Goal: Task Accomplishment & Management: Complete application form

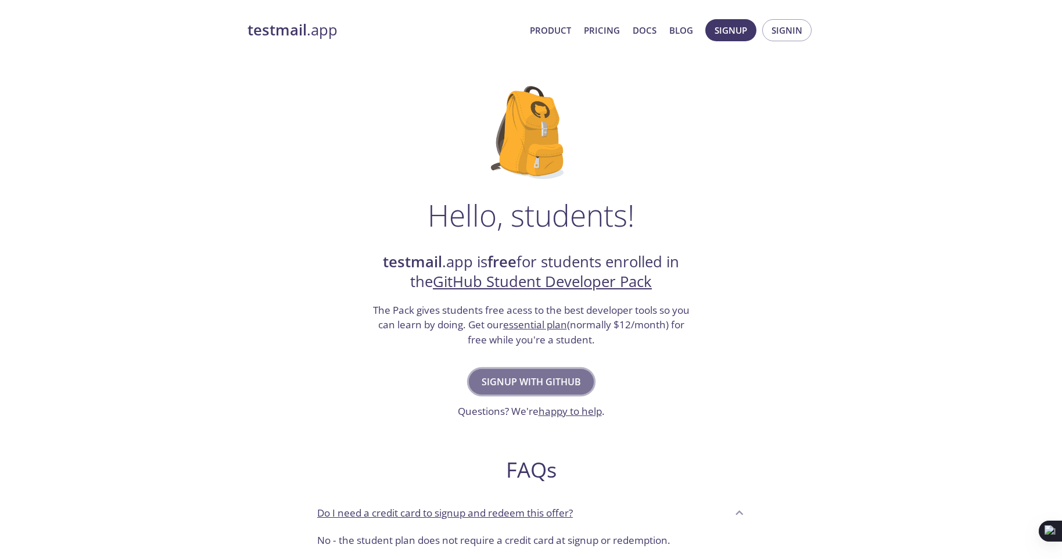
click at [561, 387] on span "Signup with GitHub" at bounding box center [531, 382] width 99 height 16
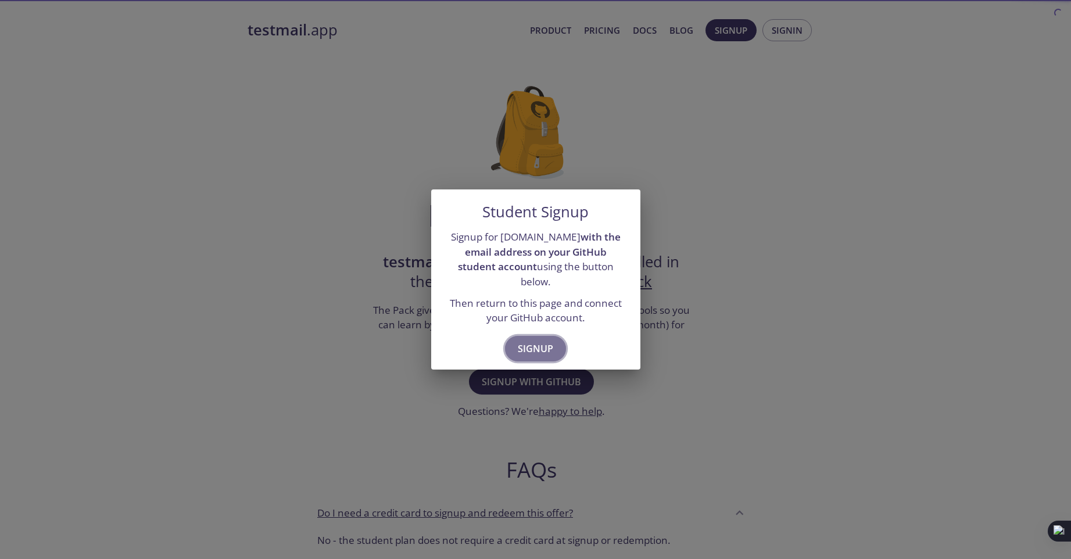
click at [544, 341] on span "Signup" at bounding box center [535, 349] width 35 height 16
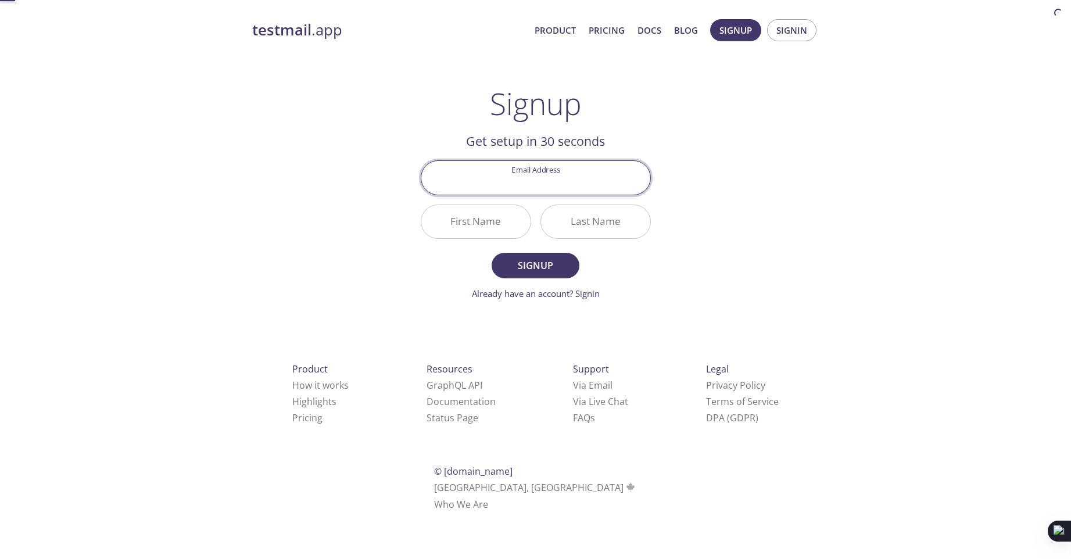
click at [574, 185] on input "Email Address" at bounding box center [535, 177] width 229 height 33
click at [781, 146] on div "testmail .app Product Pricing Docs Blog Signup Signin Signup Get setup in 30 se…" at bounding box center [535, 278] width 595 height 533
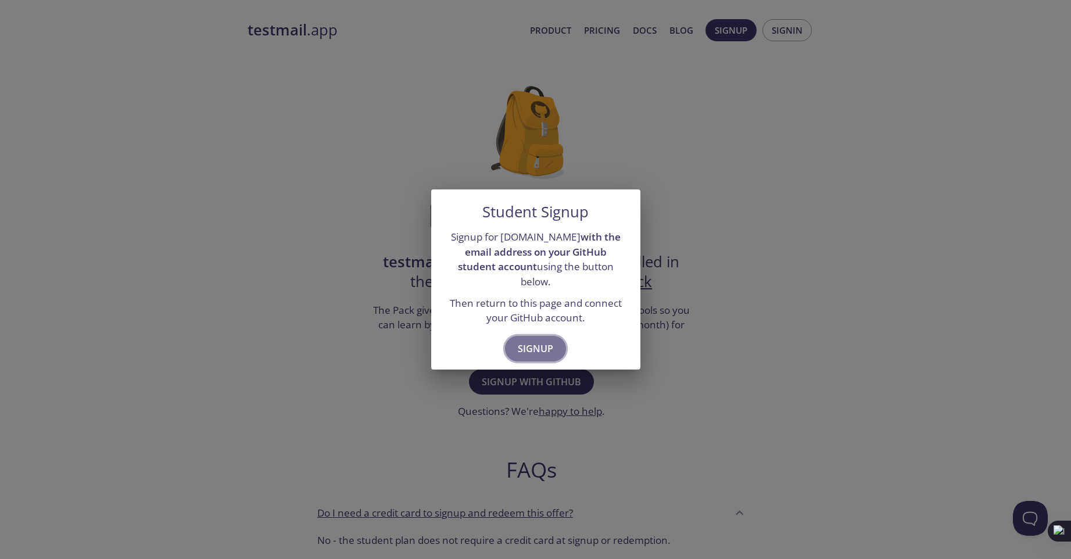
click at [550, 336] on button "Signup" at bounding box center [535, 349] width 61 height 26
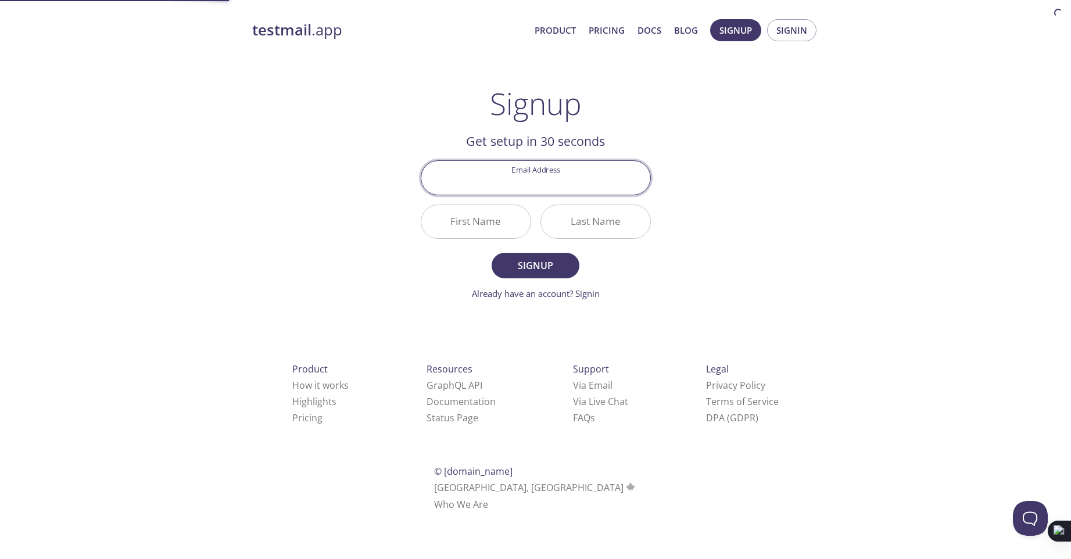
click at [546, 182] on input "Email Address" at bounding box center [535, 177] width 229 height 33
type input "[EMAIL_ADDRESS][DOMAIN_NAME]"
click at [474, 222] on input "First Name" at bounding box center [475, 221] width 109 height 33
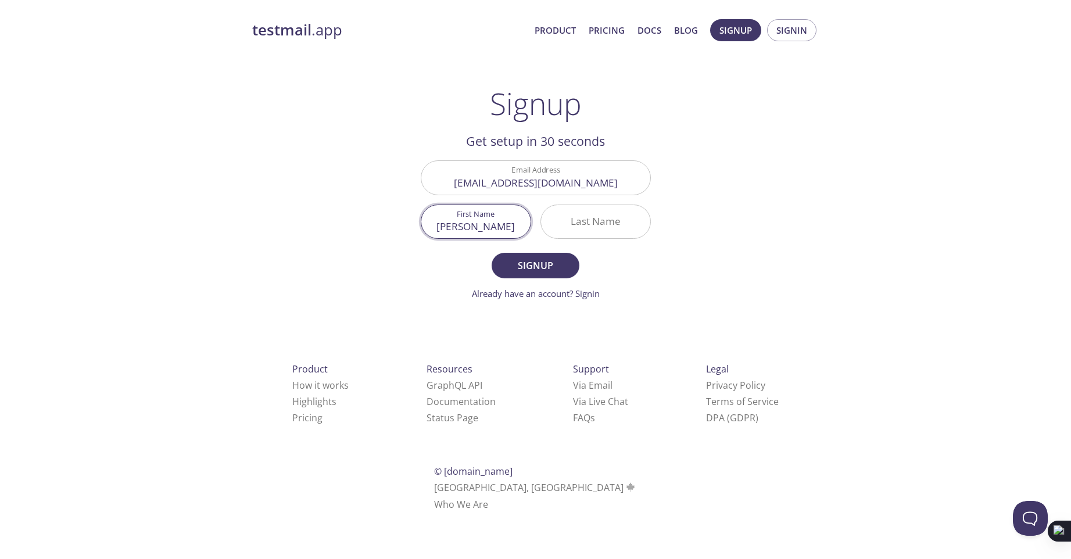
type input "[PERSON_NAME]"
click at [627, 223] on input "Last Name" at bounding box center [595, 221] width 109 height 33
type input "[PERSON_NAME]"
click at [543, 267] on span "Signup" at bounding box center [535, 265] width 62 height 16
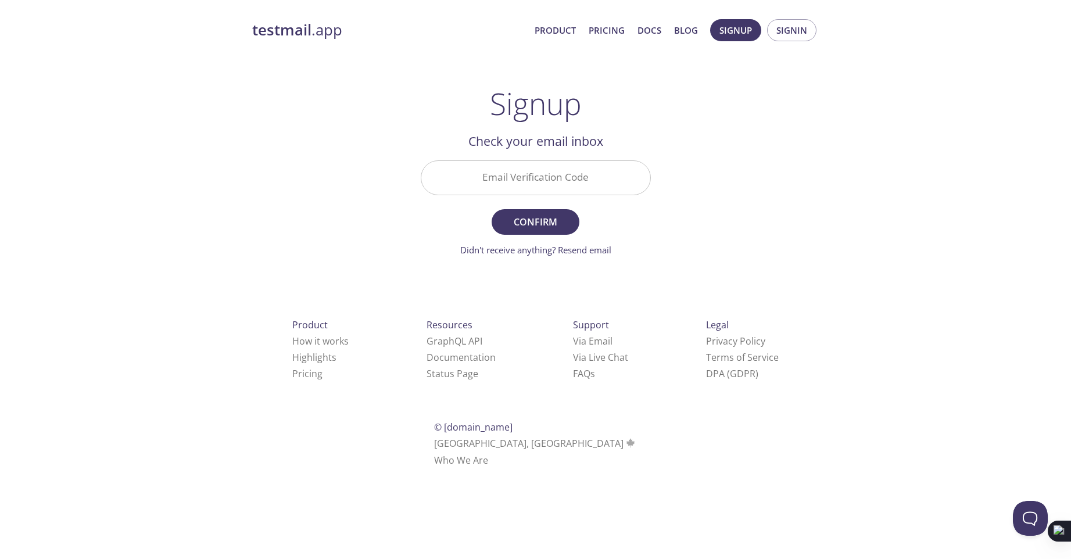
click at [568, 181] on input "Email Verification Code" at bounding box center [535, 177] width 229 height 33
type input "7GDAD7Q"
drag, startPoint x: 879, startPoint y: 184, endPoint x: 803, endPoint y: 201, distance: 77.4
click at [877, 184] on div "testmail .app Product Pricing Docs Blog Signup Signin Signup Get setup in 30 se…" at bounding box center [535, 256] width 1071 height 489
click at [536, 218] on span "Confirm" at bounding box center [535, 222] width 62 height 16
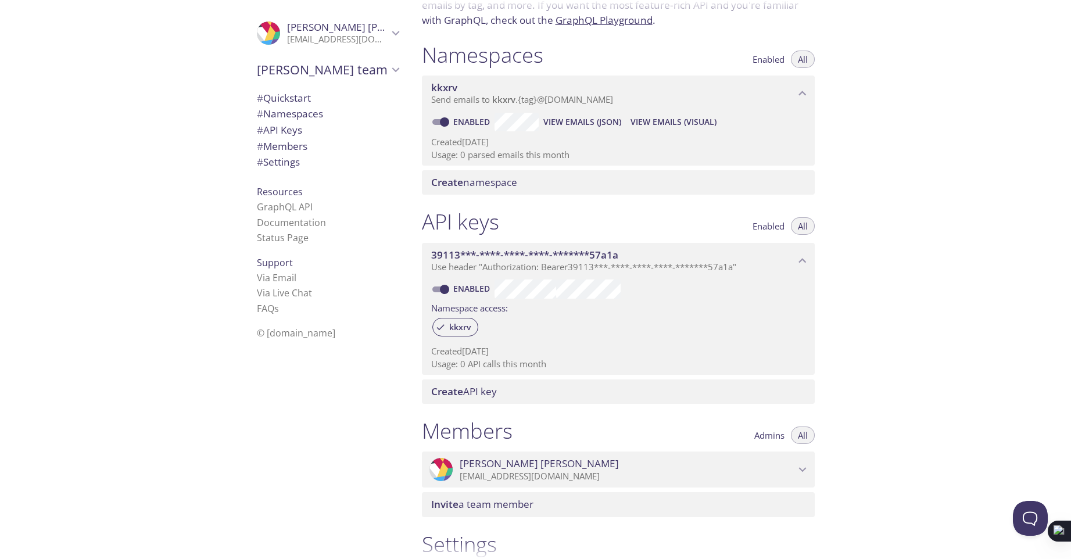
scroll to position [267, 0]
